Goal: Find specific page/section: Find specific page/section

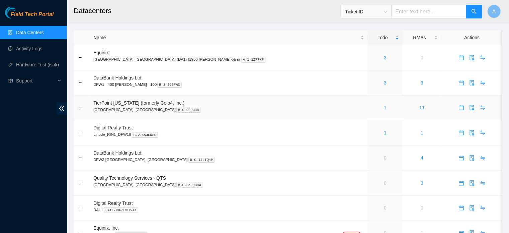
click at [384, 107] on link "1" at bounding box center [385, 107] width 3 height 5
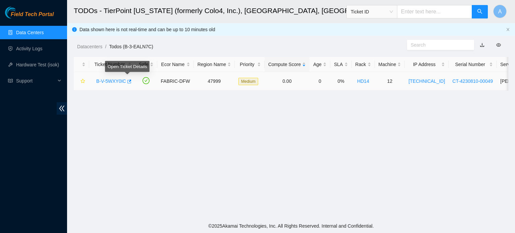
click at [118, 81] on link "B-V-5WXY0IC" at bounding box center [111, 80] width 30 height 5
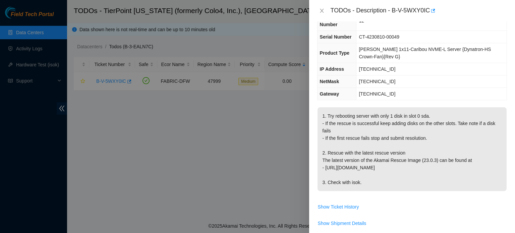
scroll to position [46, 0]
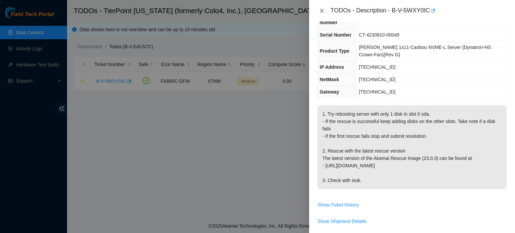
click at [323, 13] on icon "close" at bounding box center [321, 10] width 5 height 5
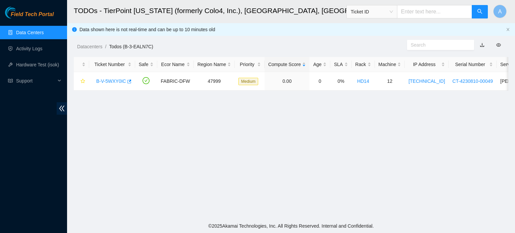
scroll to position [60, 0]
click at [27, 30] on link "Data Centers" at bounding box center [29, 32] width 27 height 5
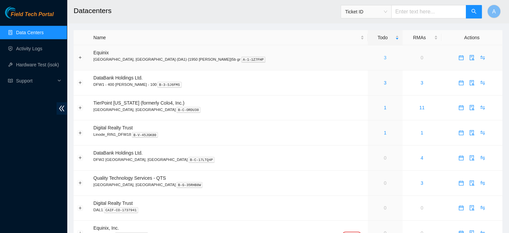
click at [384, 59] on link "3" at bounding box center [385, 57] width 3 height 5
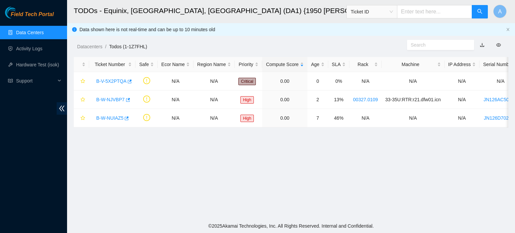
click at [19, 30] on link "Data Centers" at bounding box center [29, 32] width 27 height 5
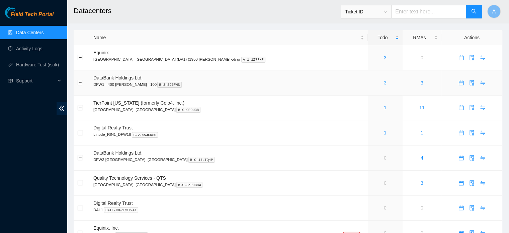
click at [384, 82] on link "3" at bounding box center [385, 82] width 3 height 5
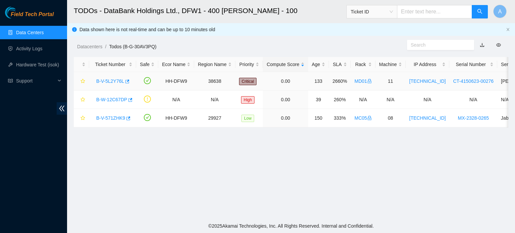
click at [107, 82] on link "B-V-5L2Y76L" at bounding box center [110, 80] width 28 height 5
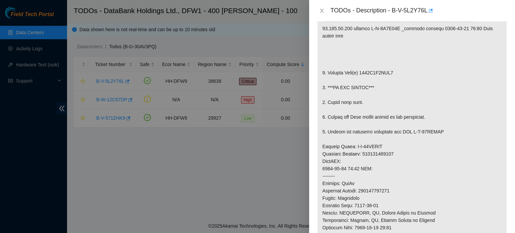
scroll to position [141, 0]
click at [319, 8] on button "Close" at bounding box center [321, 11] width 9 height 6
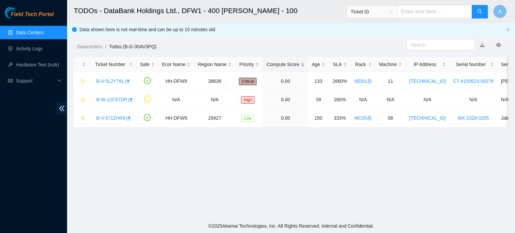
scroll to position [163, 0]
click at [120, 120] on link "B-V-571ZHK9" at bounding box center [110, 117] width 29 height 5
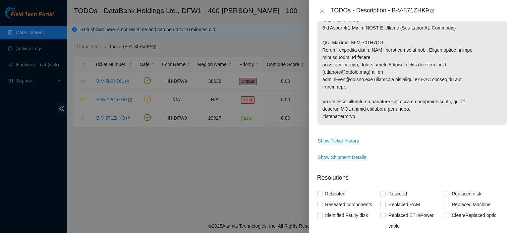
scroll to position [410, 0]
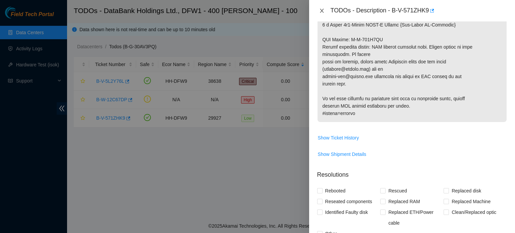
click at [324, 12] on icon "close" at bounding box center [321, 10] width 5 height 5
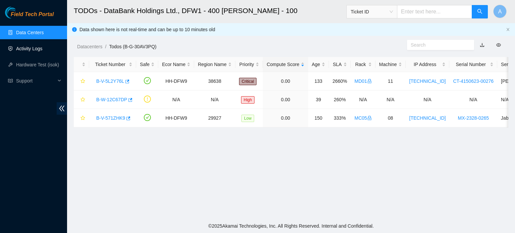
scroll to position [209, 0]
click at [44, 31] on link "Data Centers" at bounding box center [29, 32] width 27 height 5
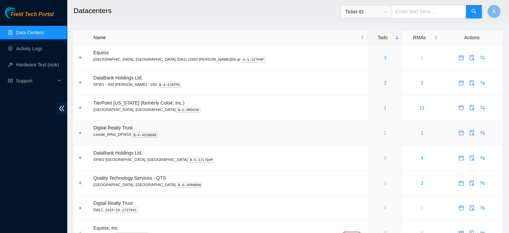
click at [384, 133] on link "1" at bounding box center [385, 132] width 3 height 5
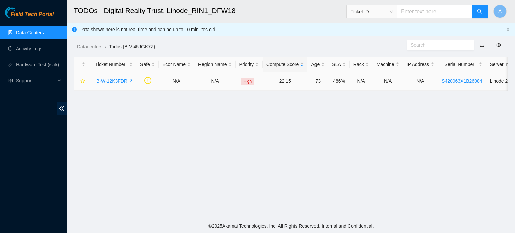
click at [115, 79] on link "B-W-12K3FDR" at bounding box center [111, 80] width 31 height 5
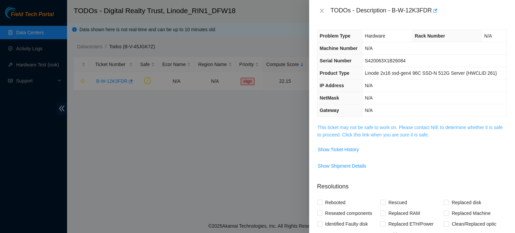
click at [372, 128] on link "This ticket may not be safe to work on. Please contact NIE to determine whether…" at bounding box center [409, 131] width 185 height 13
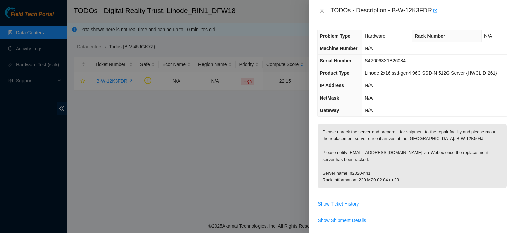
scroll to position [25, 0]
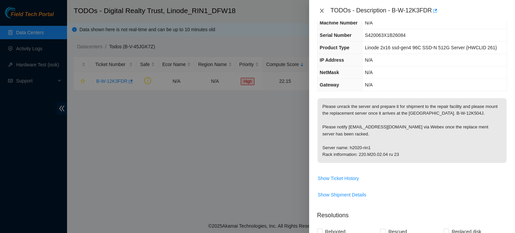
click at [320, 12] on icon "close" at bounding box center [321, 10] width 5 height 5
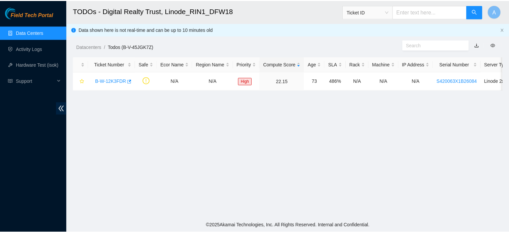
scroll to position [32, 0]
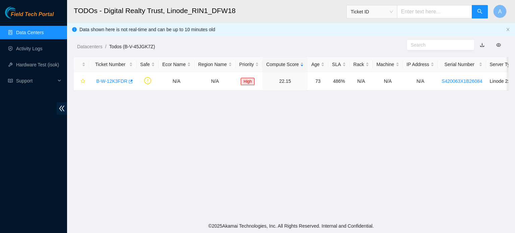
click at [44, 33] on link "Data Centers" at bounding box center [29, 32] width 27 height 5
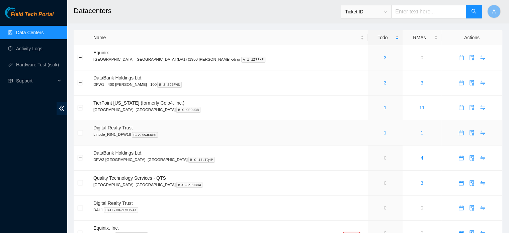
click at [384, 134] on link "1" at bounding box center [385, 132] width 3 height 5
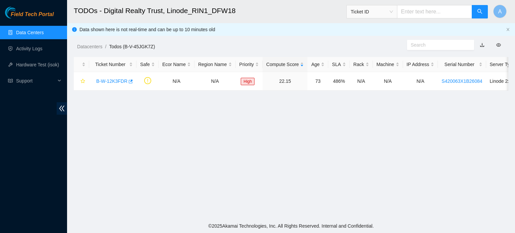
click at [44, 35] on link "Data Centers" at bounding box center [29, 32] width 27 height 5
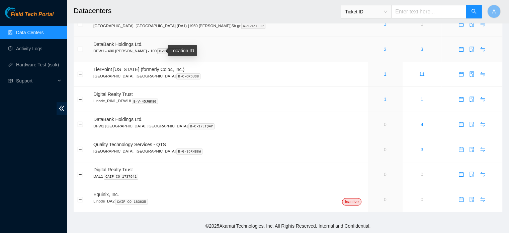
scroll to position [33, 0]
click at [384, 99] on link "1" at bounding box center [385, 98] width 3 height 5
